Goal: Information Seeking & Learning: Learn about a topic

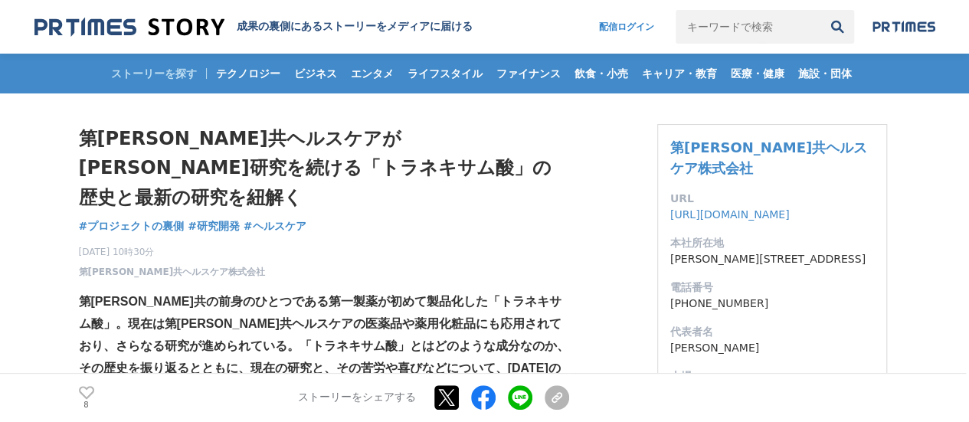
click at [116, 245] on span "[DATE] 10時30分" at bounding box center [172, 252] width 187 height 14
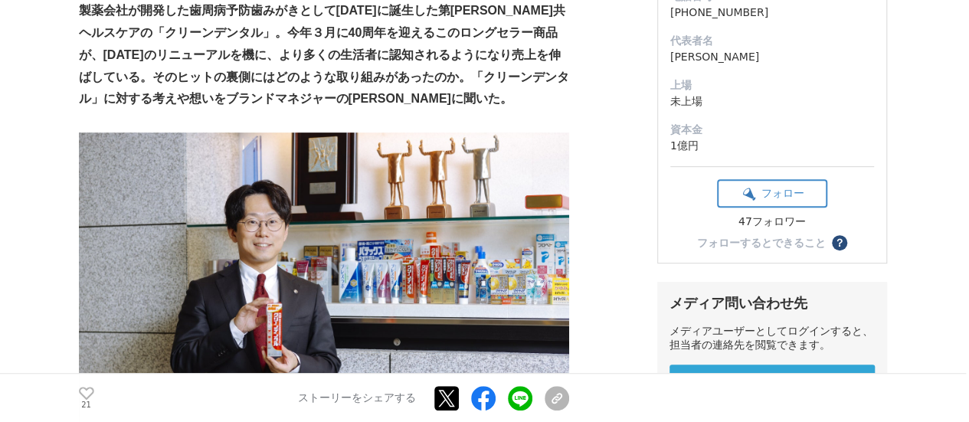
scroll to position [307, 0]
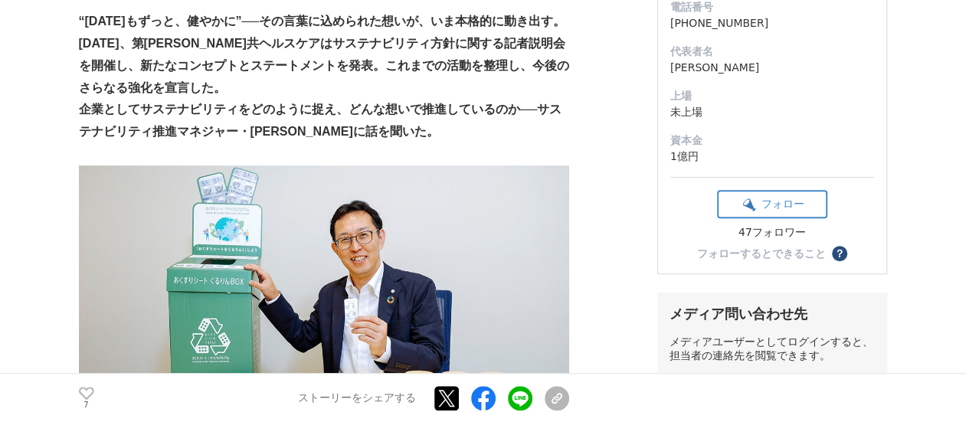
scroll to position [307, 0]
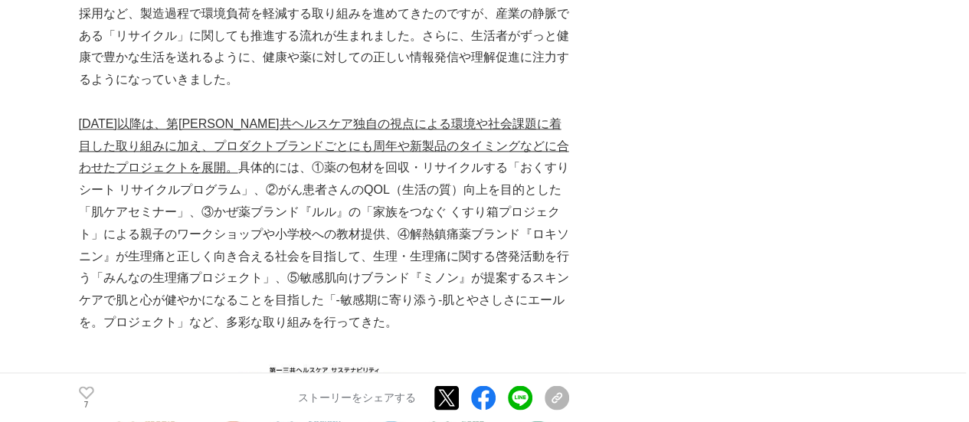
click at [472, 120] on u "2021年以降は、第一三共ヘルスケア独自の視点による環境や社会課題に着目した取り組みに加え、プロダクトブランドごとにも周年や新製品のタイミングなどに合わせたプ…" at bounding box center [324, 145] width 490 height 57
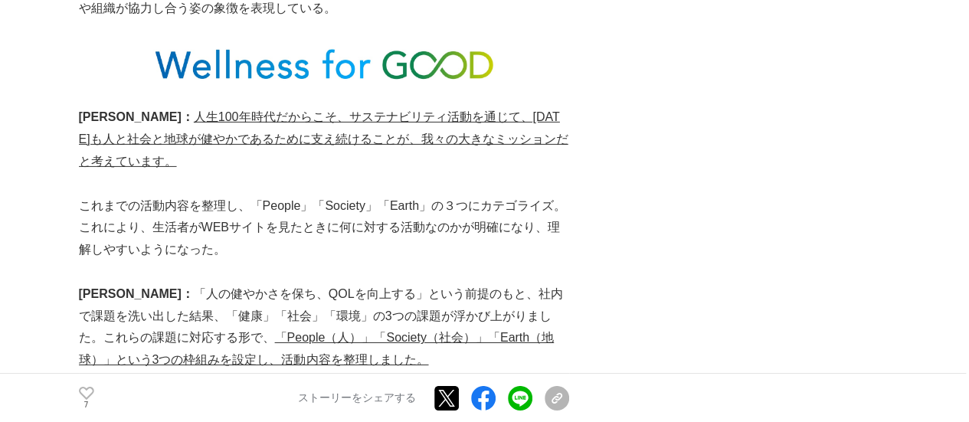
scroll to position [2606, 0]
